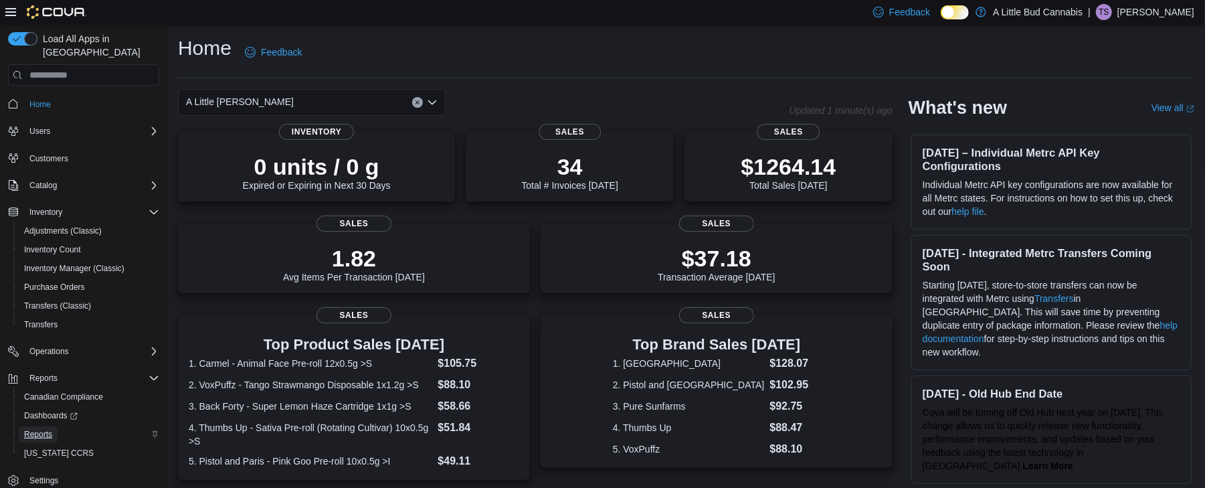
click at [33, 426] on span "Reports" at bounding box center [38, 434] width 28 height 16
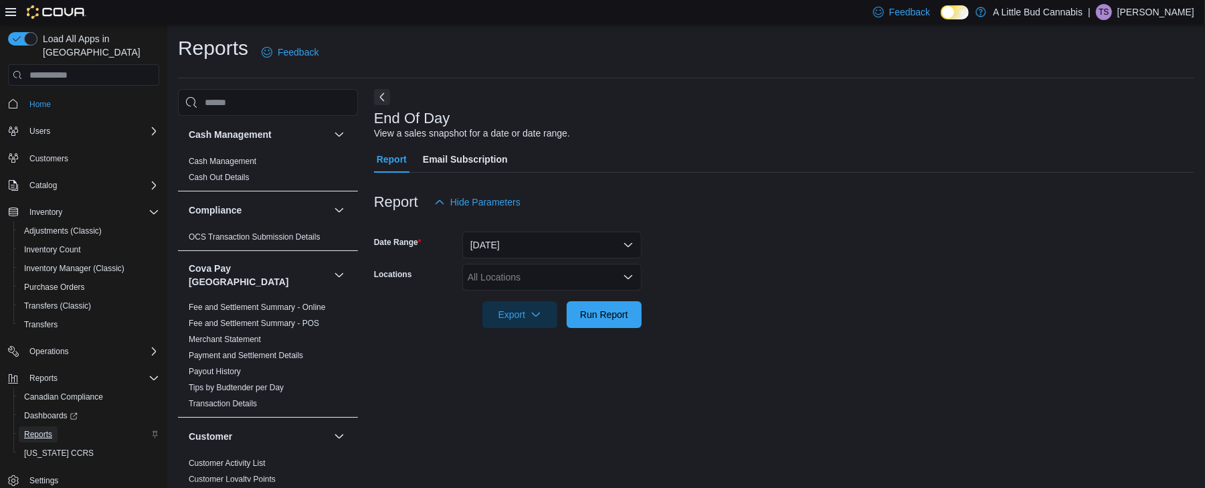
scroll to position [4, 0]
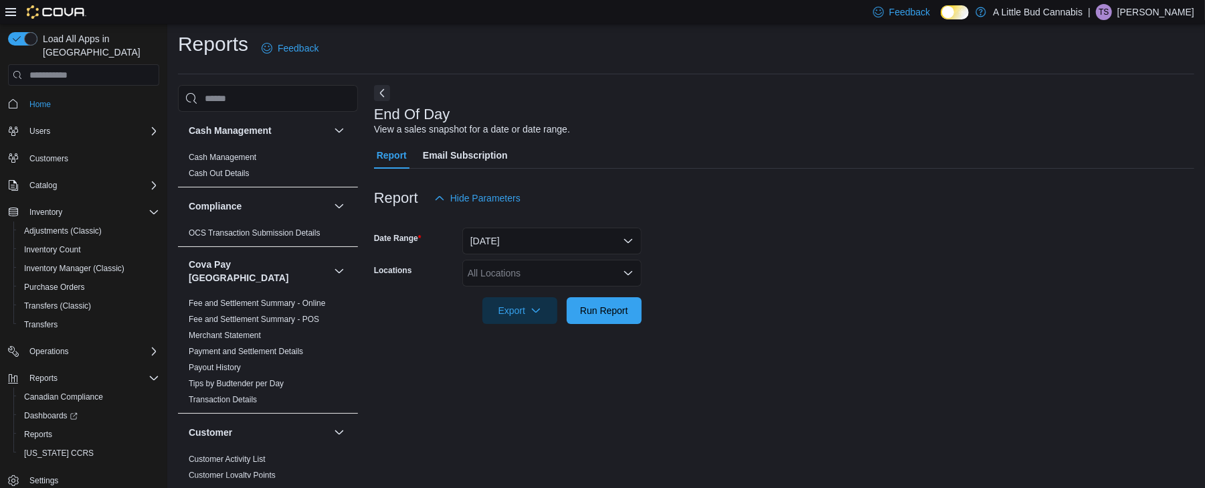
click at [546, 263] on div "All Locations" at bounding box center [551, 273] width 179 height 27
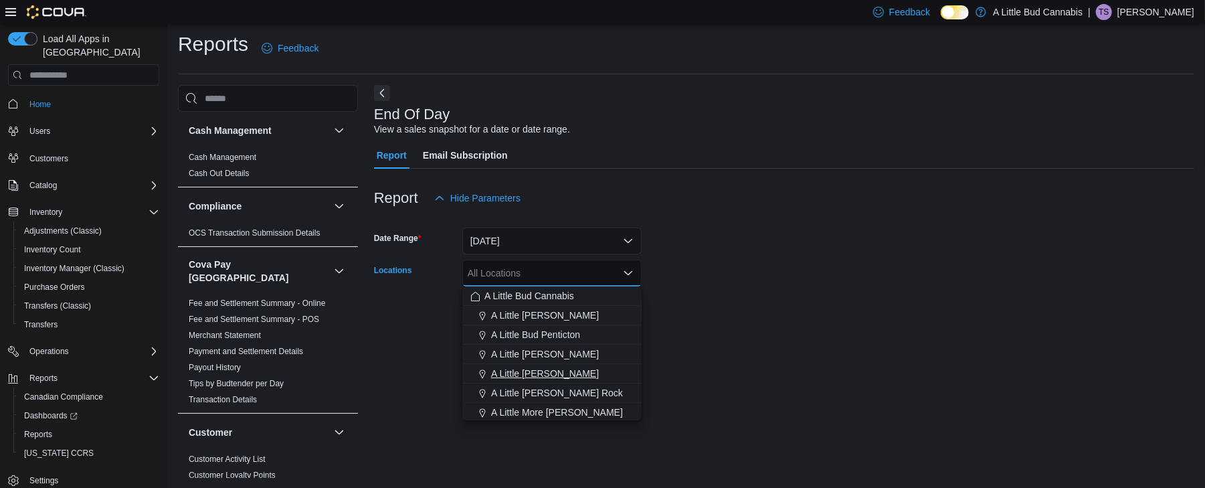
click at [548, 381] on button "A Little [PERSON_NAME]" at bounding box center [551, 373] width 179 height 19
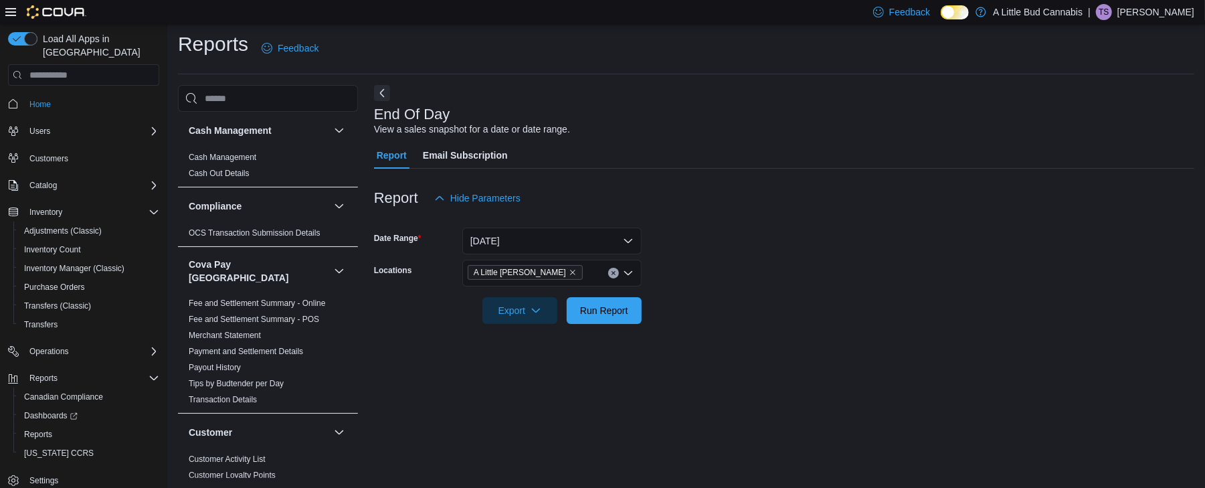
click at [768, 269] on form "Date Range [DATE] Locations A [GEOGRAPHIC_DATA][PERSON_NAME] Export Run Report" at bounding box center [784, 267] width 820 height 112
click at [613, 305] on span "Run Report" at bounding box center [604, 309] width 48 height 13
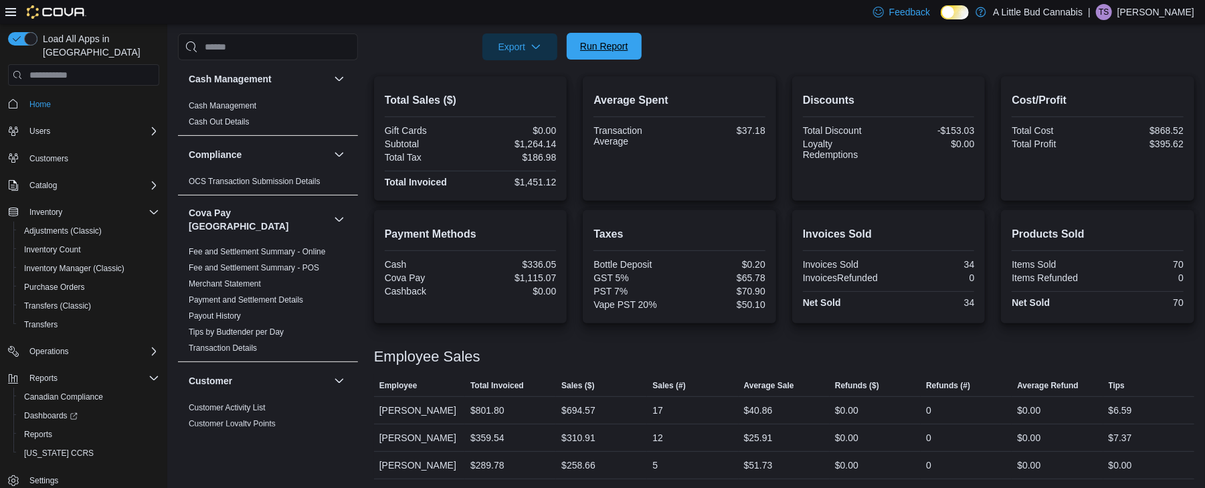
scroll to position [269, 0]
click at [611, 46] on span "Run Report" at bounding box center [604, 44] width 48 height 13
click at [587, 49] on span "Run Report" at bounding box center [604, 44] width 48 height 13
